Goal: Information Seeking & Learning: Learn about a topic

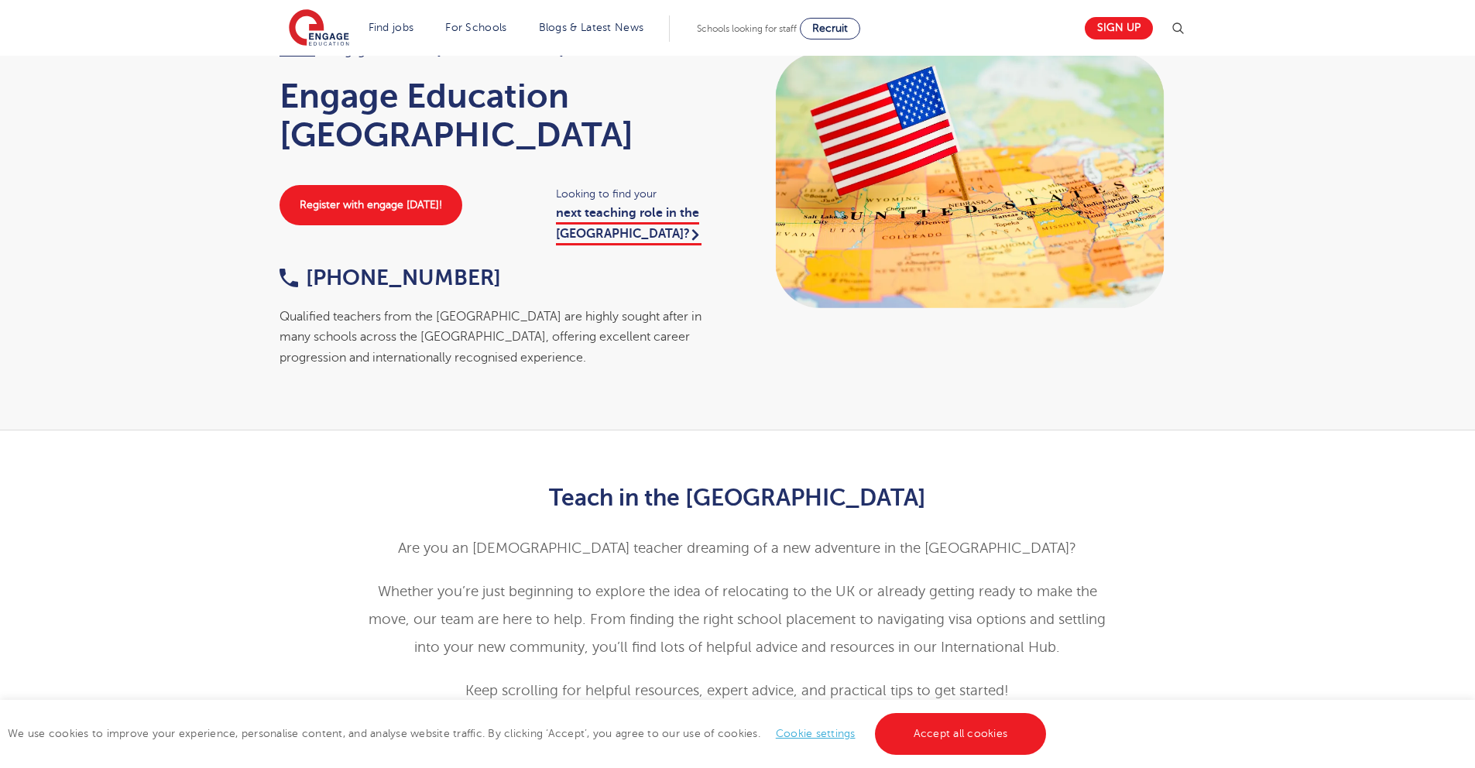
scroll to position [98, 0]
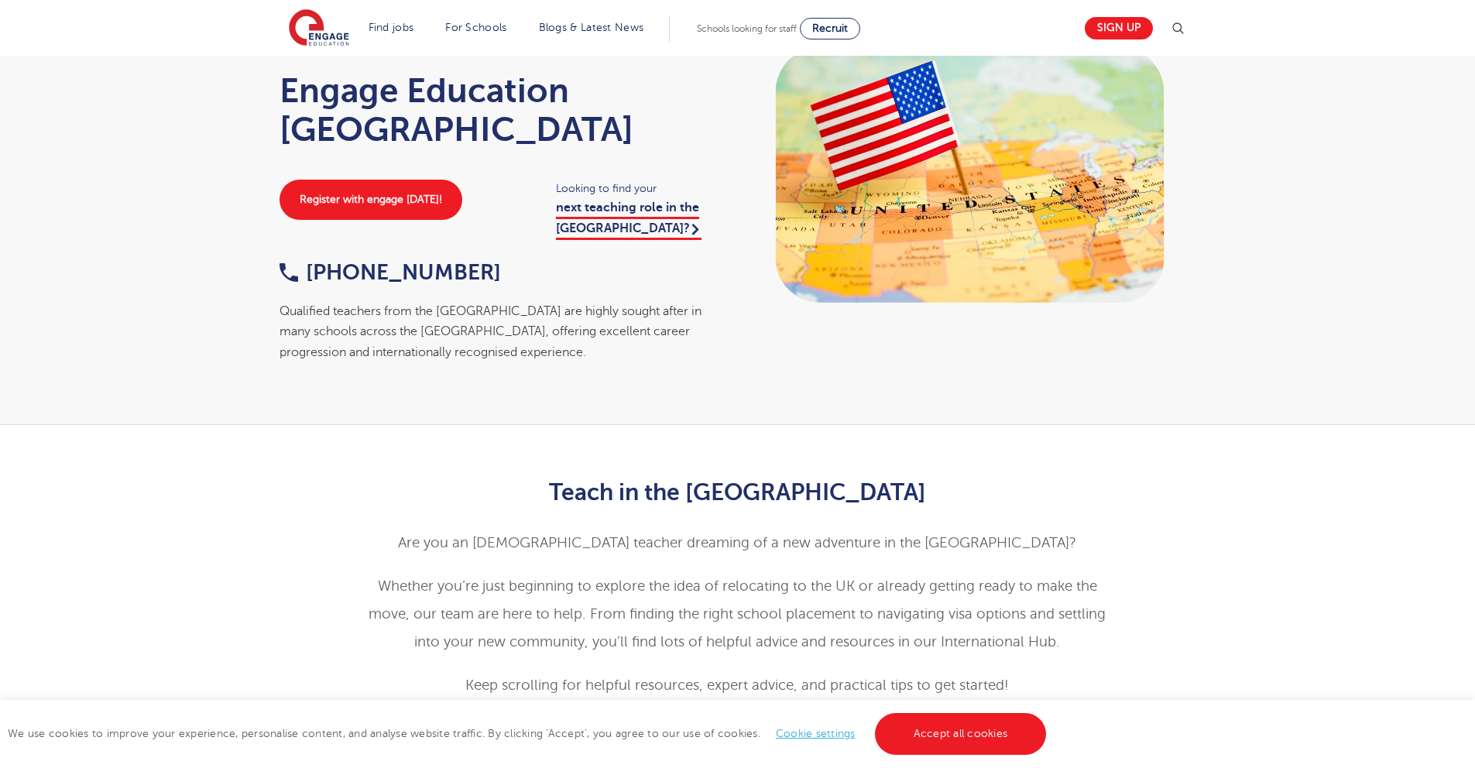
click at [629, 535] on span "Are you an American teacher dreaming of a new adventure in the UK?" at bounding box center [737, 542] width 678 height 15
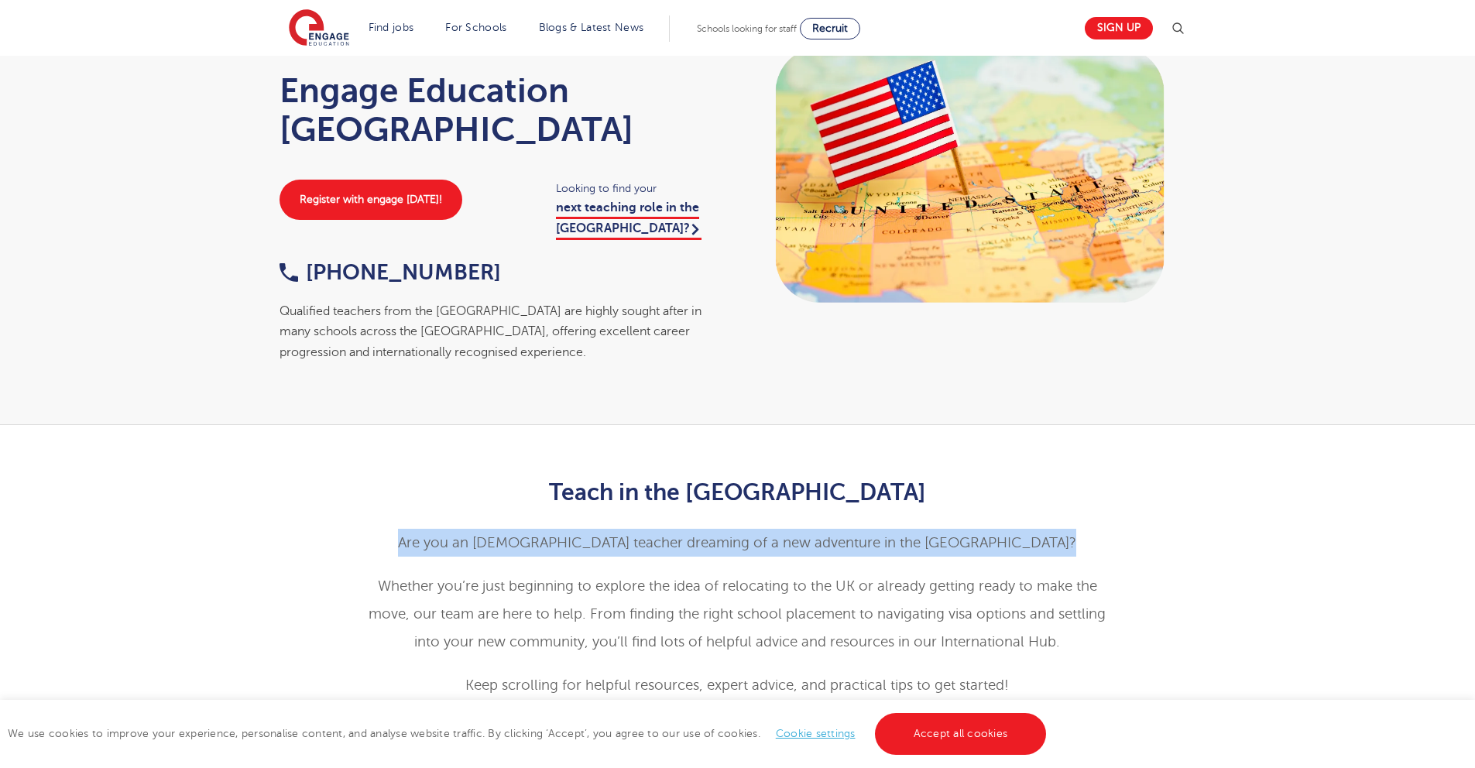
click at [629, 535] on span "Are you an American teacher dreaming of a new adventure in the UK?" at bounding box center [737, 542] width 678 height 15
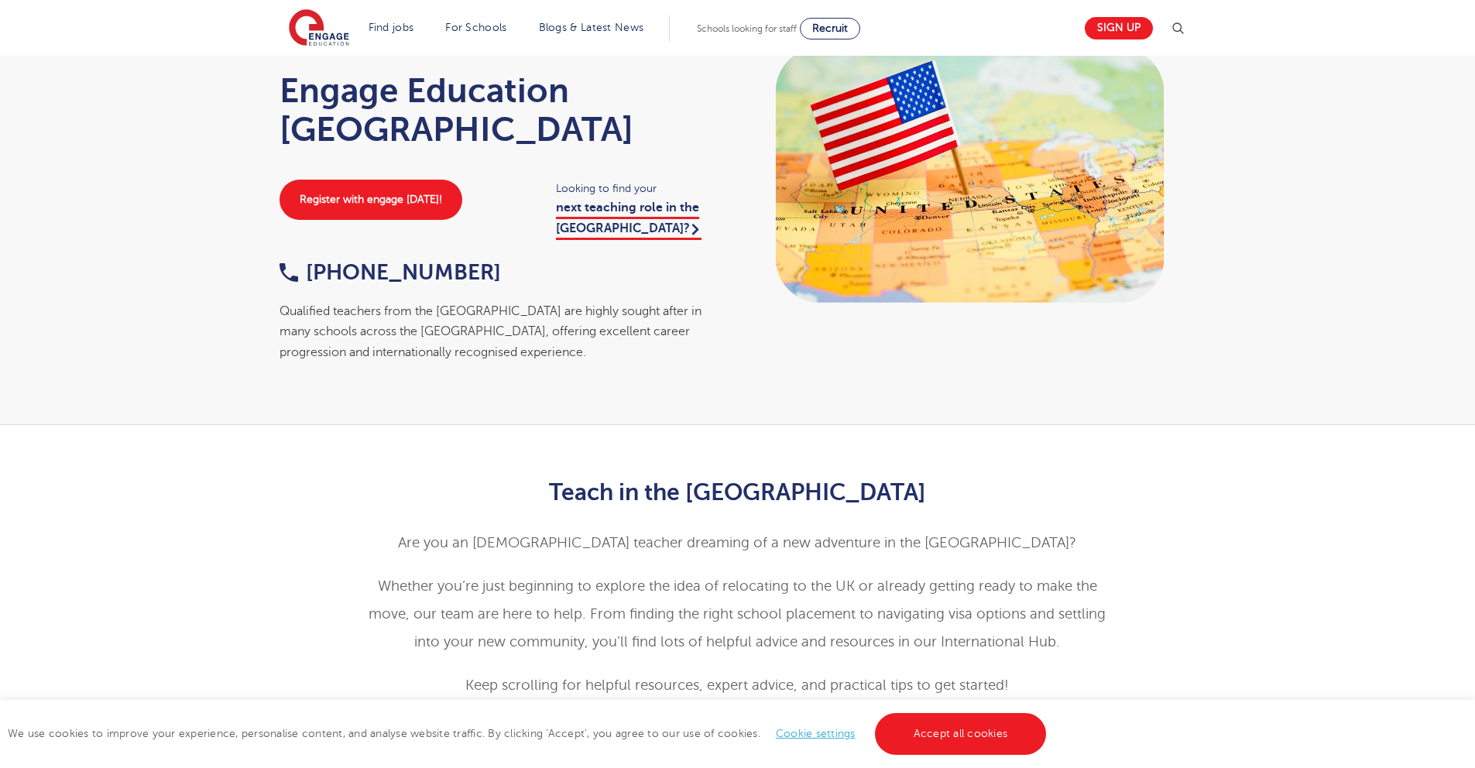
click at [536, 535] on span "Are you an American teacher dreaming of a new adventure in the UK?" at bounding box center [737, 542] width 678 height 15
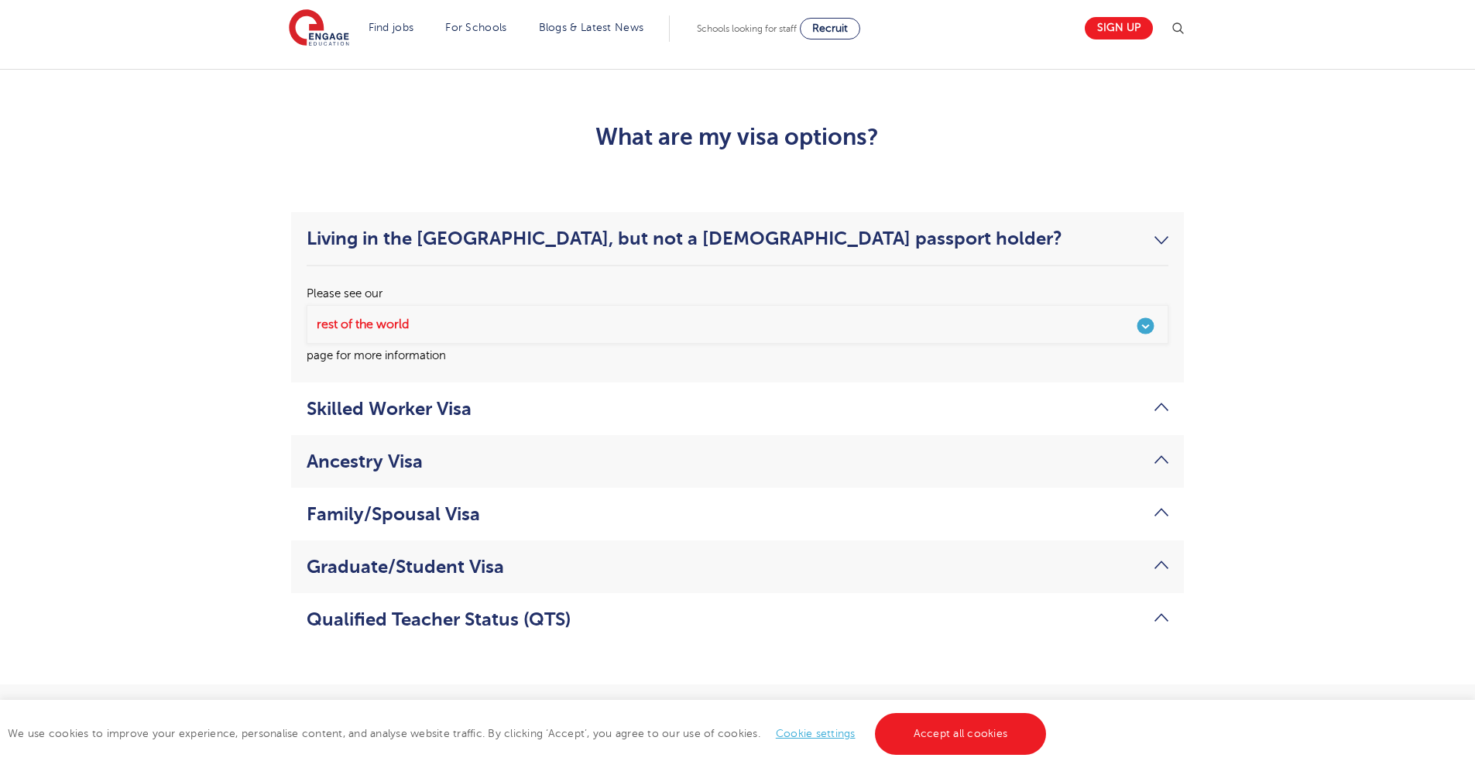
scroll to position [3061, 0]
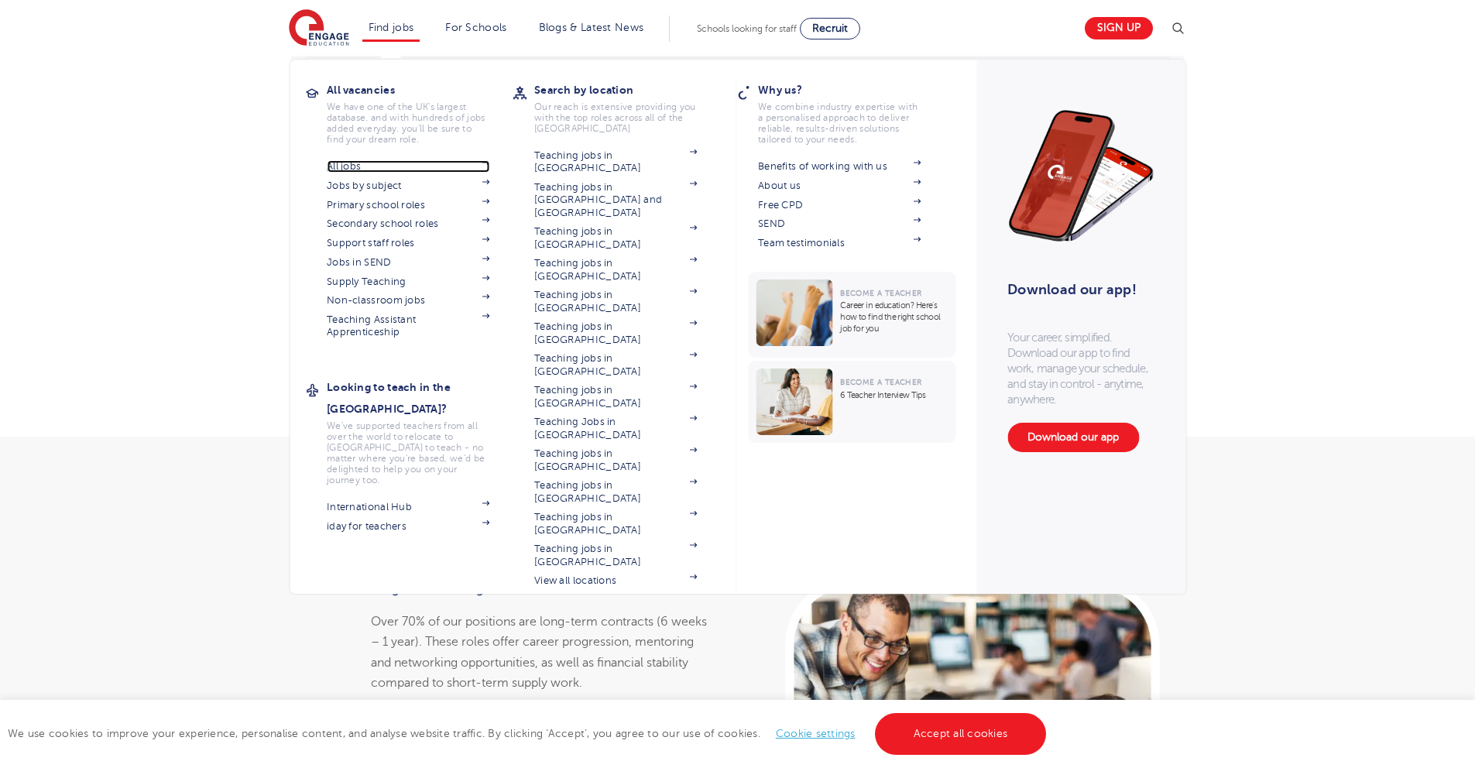
click at [374, 162] on link "All jobs" at bounding box center [408, 166] width 163 height 12
click at [607, 479] on link "Teaching jobs in [GEOGRAPHIC_DATA]" at bounding box center [615, 492] width 163 height 26
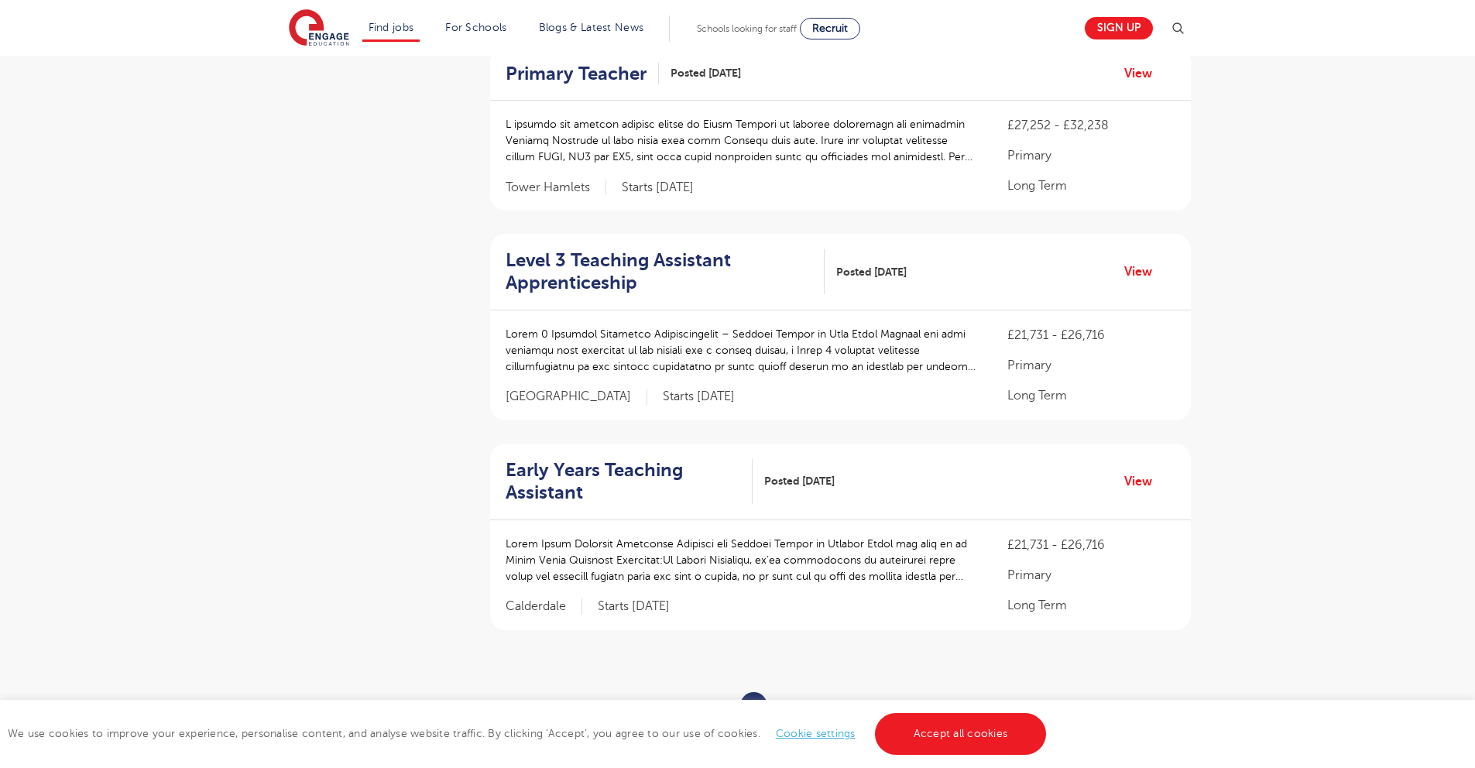
scroll to position [1793, 0]
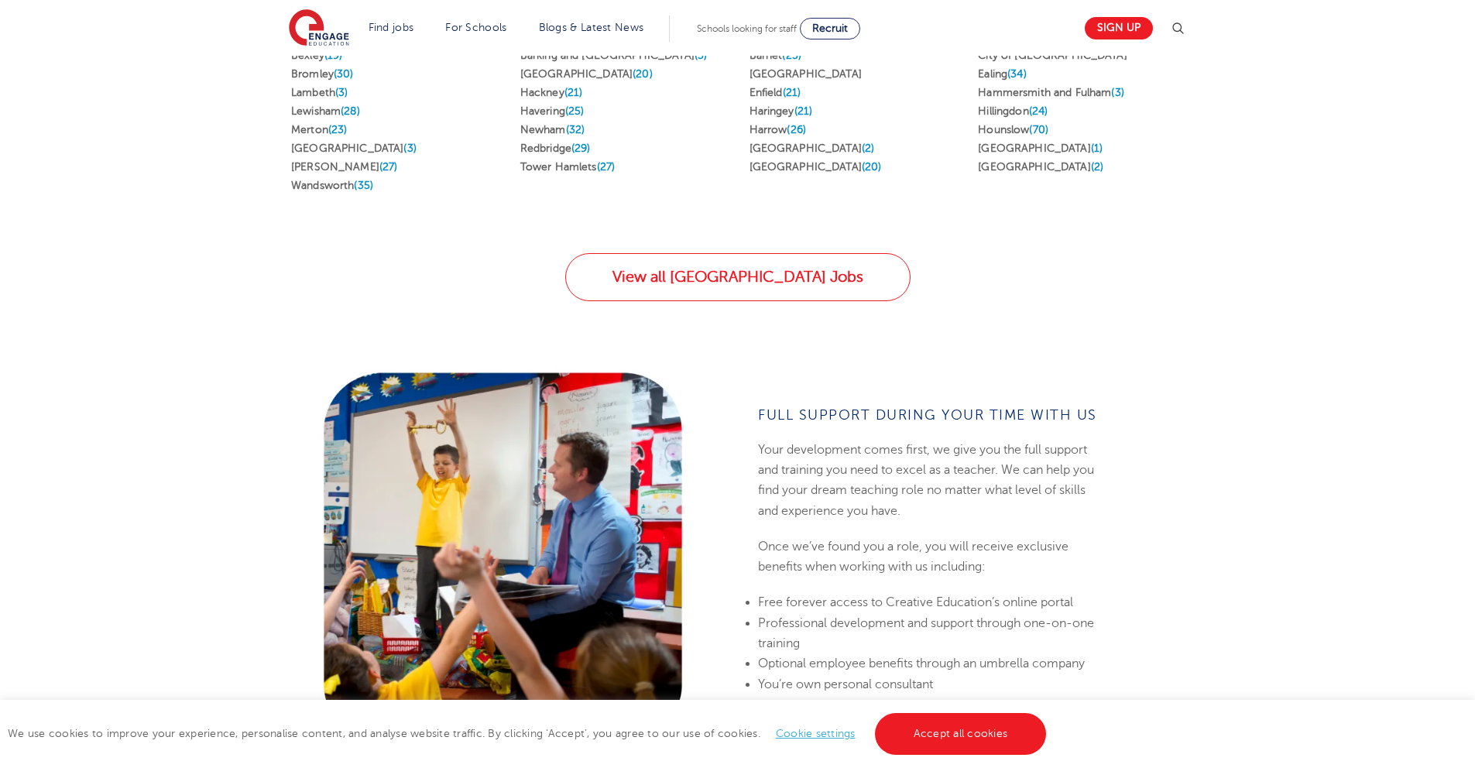
scroll to position [1225, 0]
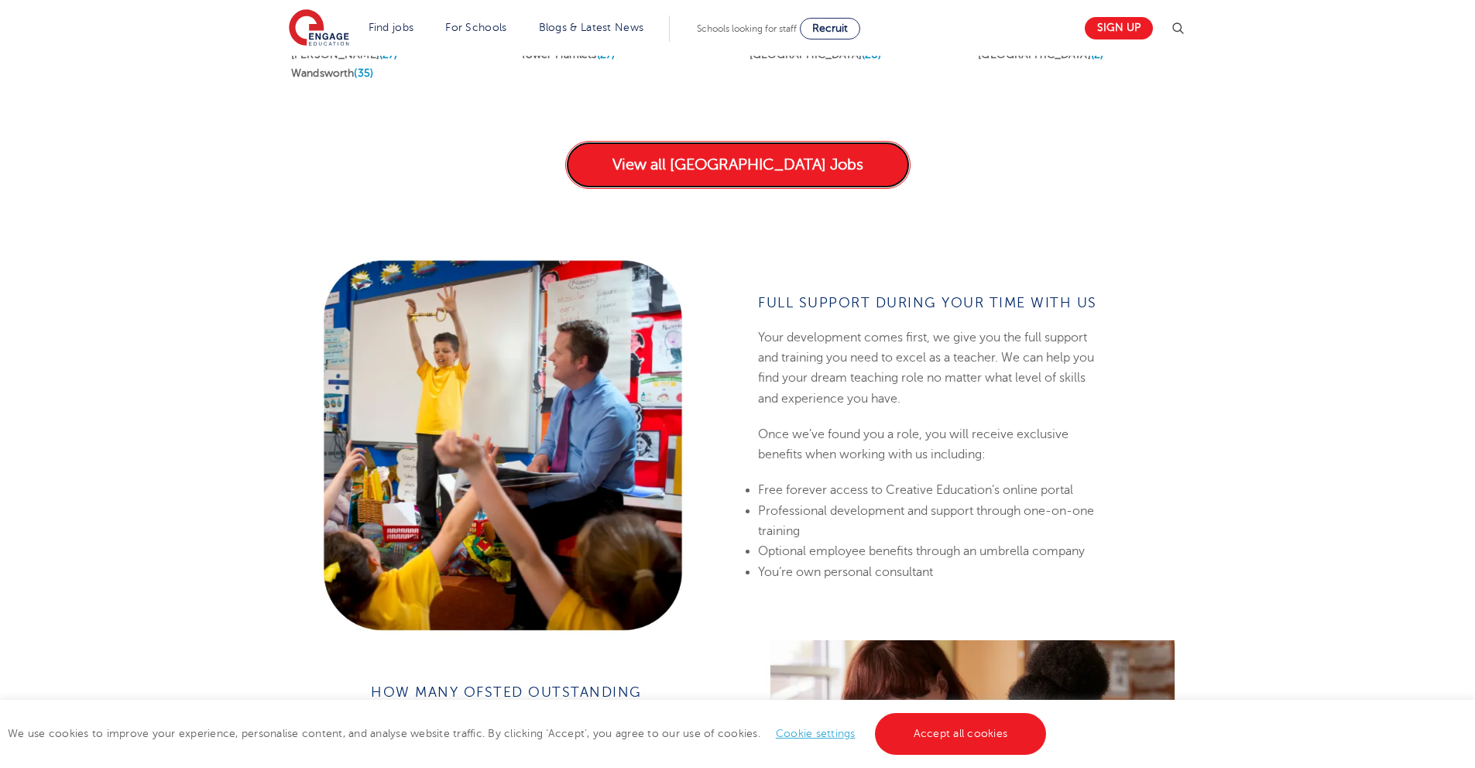
click at [679, 148] on link "View all London Jobs" at bounding box center [737, 165] width 345 height 48
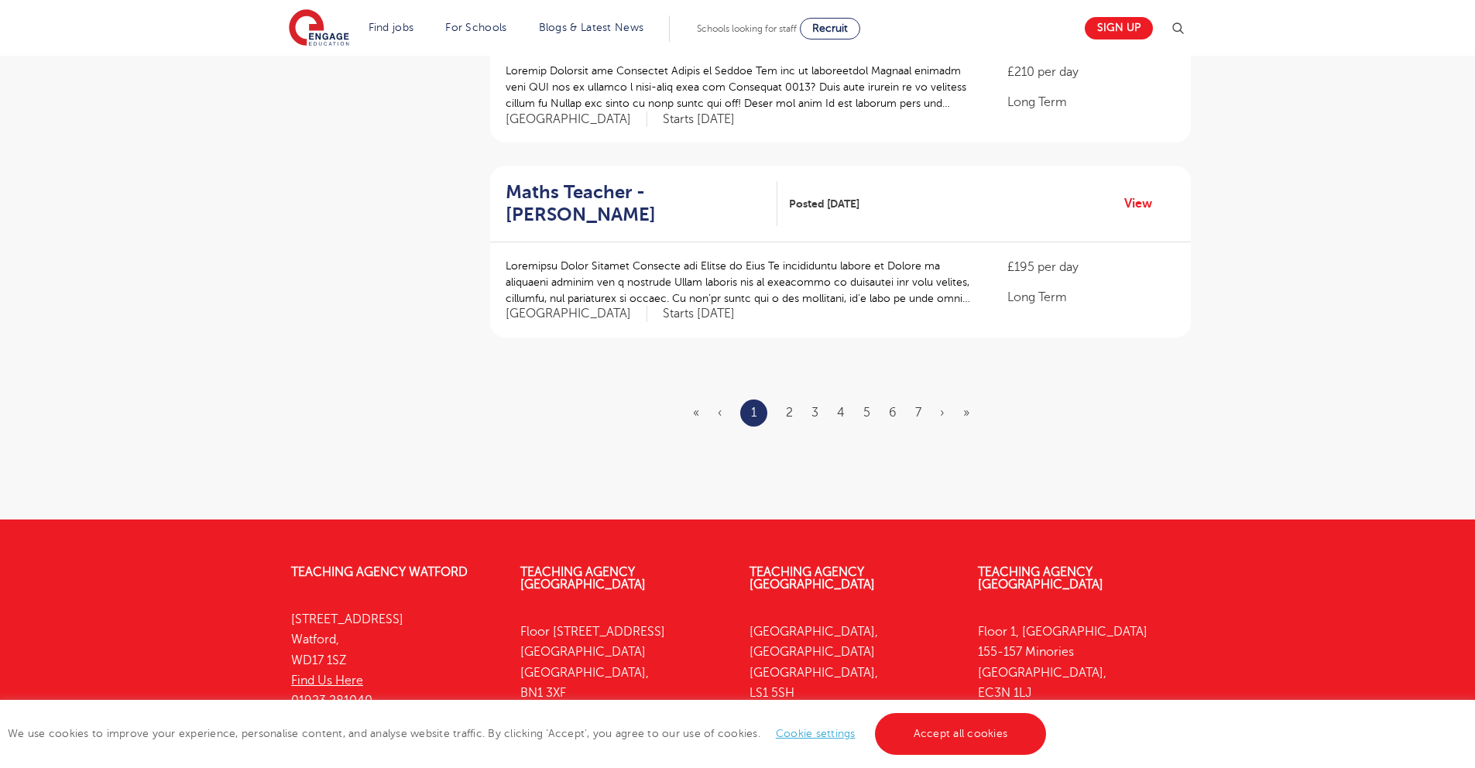
scroll to position [1787, 0]
